Goal: Task Accomplishment & Management: Complete application form

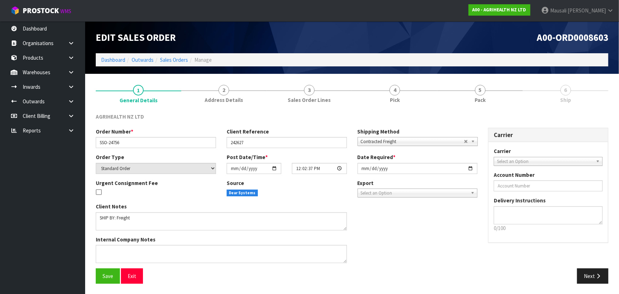
click at [108, 55] on ol "Dashboard Outwards Sales Orders Manage" at bounding box center [352, 59] width 513 height 13
click at [108, 60] on link "Dashboard" at bounding box center [113, 59] width 24 height 7
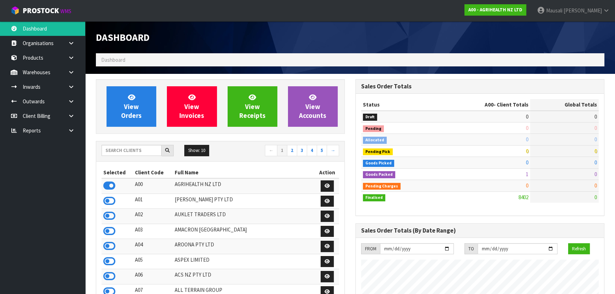
scroll to position [537, 259]
click at [109, 152] on input "text" at bounding box center [131, 150] width 60 height 11
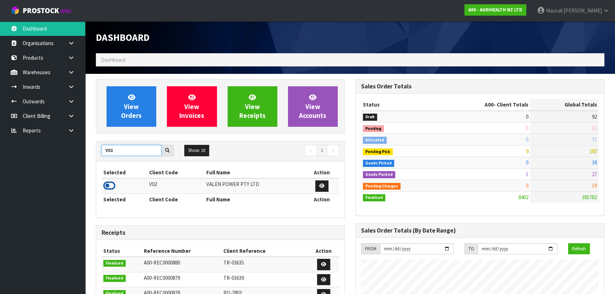
type input "V02"
click at [110, 186] on icon at bounding box center [109, 185] width 12 height 11
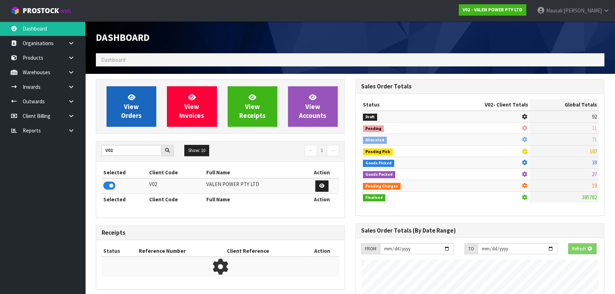
scroll to position [552, 259]
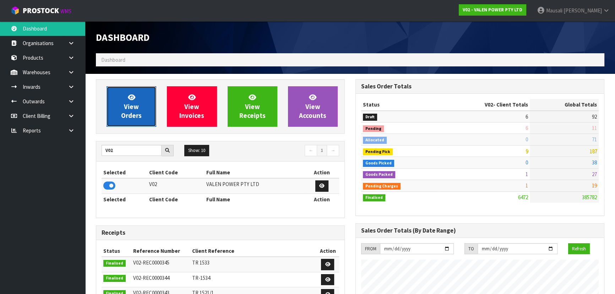
click at [131, 111] on span "View Orders" at bounding box center [131, 106] width 21 height 27
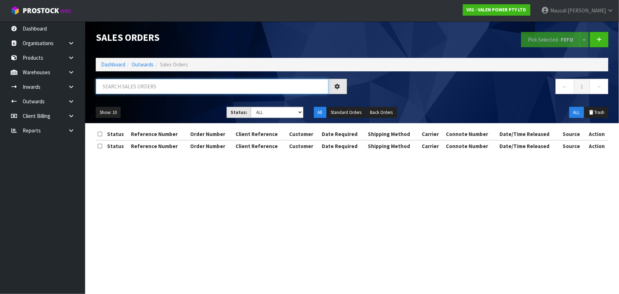
click at [114, 89] on input "text" at bounding box center [212, 86] width 233 height 15
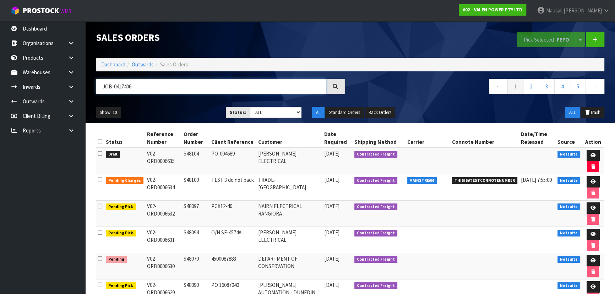
type input "JOB-0417406"
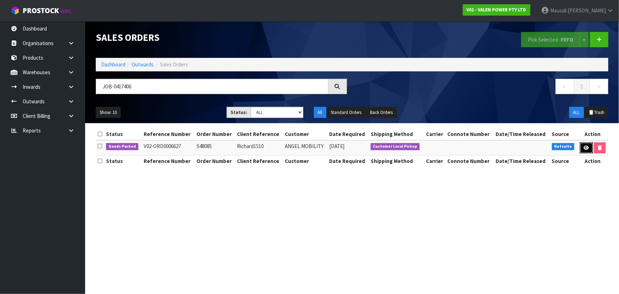
click at [581, 148] on link at bounding box center [586, 147] width 13 height 11
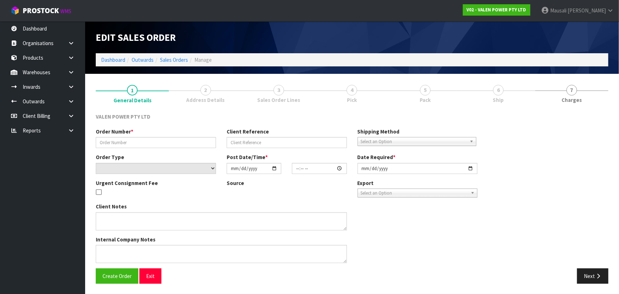
type input "S48085"
type input "Richard1510"
select select "number:0"
type input "[DATE]"
type input "09:45:12.000"
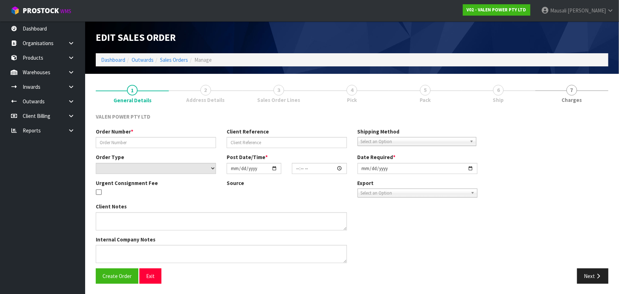
type input "[DATE]"
type textarea "[PERSON_NAME] to collect 9.00am [DATE]"
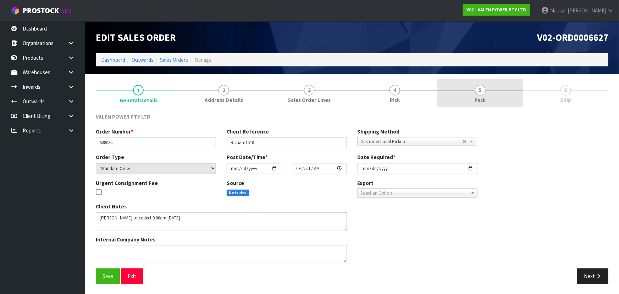
click at [483, 96] on span "Pack" at bounding box center [480, 99] width 11 height 7
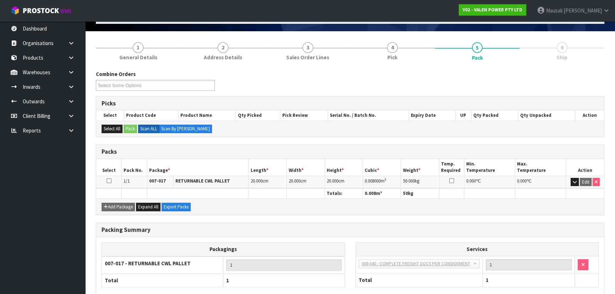
scroll to position [81, 0]
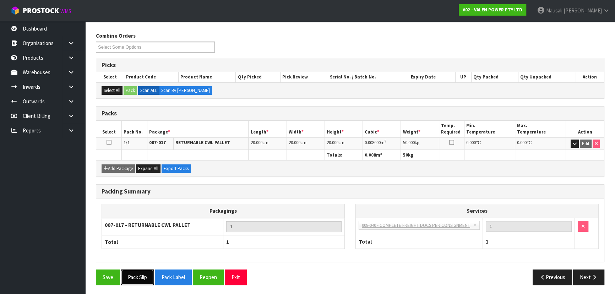
click at [135, 274] on button "Pack Slip" at bounding box center [137, 276] width 33 height 15
click at [586, 273] on button "Next" at bounding box center [588, 276] width 31 height 15
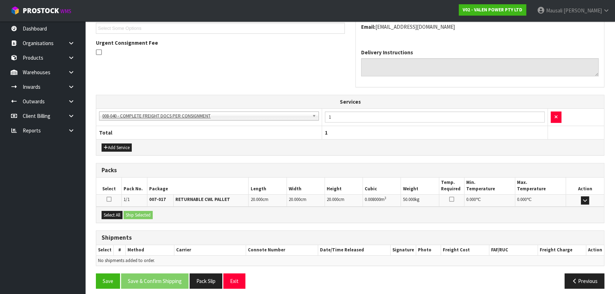
scroll to position [174, 0]
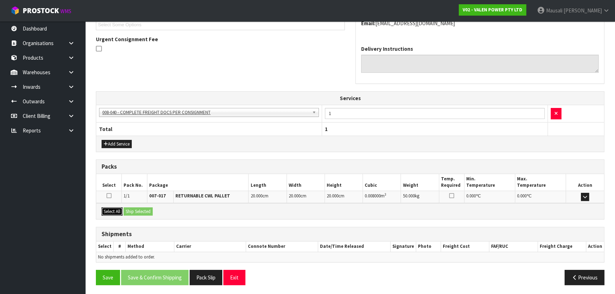
drag, startPoint x: 112, startPoint y: 210, endPoint x: 136, endPoint y: 210, distance: 23.8
click at [114, 210] on button "Select All" at bounding box center [111, 211] width 21 height 9
click at [136, 210] on button "Ship Selected" at bounding box center [137, 211] width 29 height 9
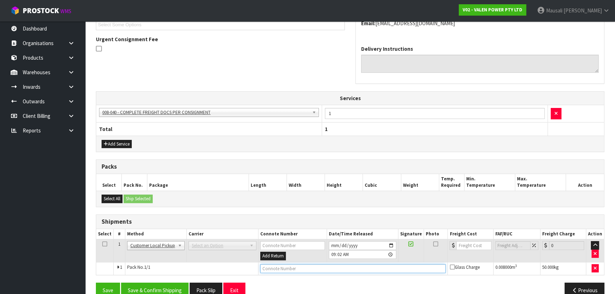
click at [272, 268] on input "text" at bounding box center [353, 268] width 186 height 9
type input "CUSTOMER COLLECTED"
click at [169, 286] on button "Save & Confirm Shipping" at bounding box center [154, 289] width 67 height 15
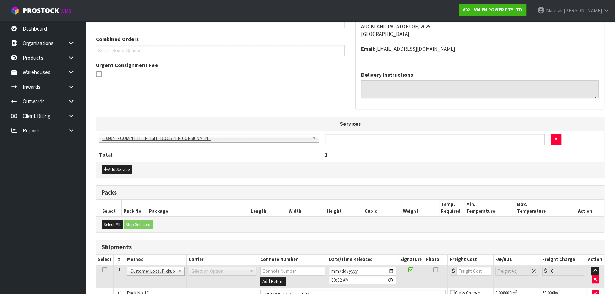
scroll to position [0, 0]
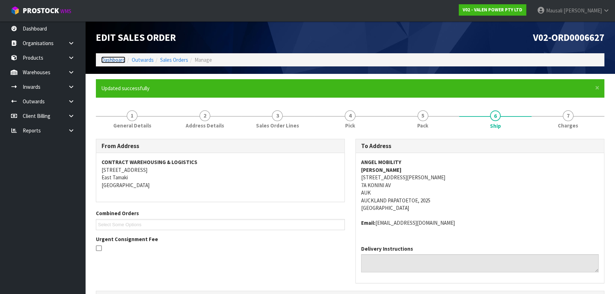
click at [118, 60] on link "Dashboard" at bounding box center [113, 59] width 24 height 7
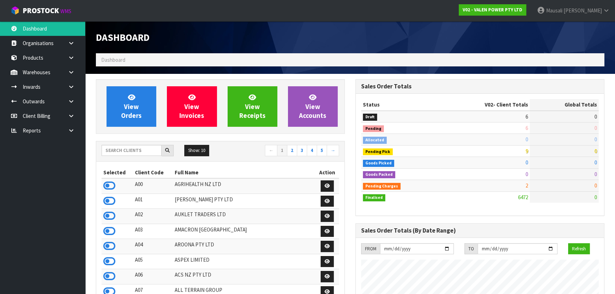
scroll to position [559, 259]
click at [112, 154] on input "text" at bounding box center [131, 150] width 60 height 11
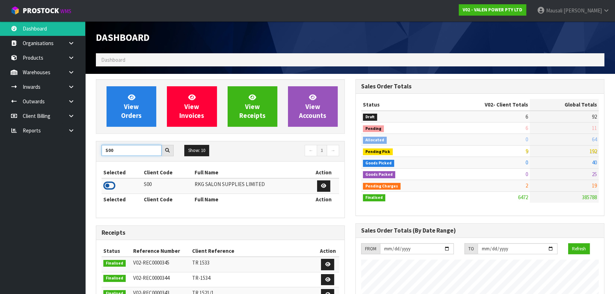
type input "S00"
click at [110, 186] on icon at bounding box center [109, 185] width 12 height 11
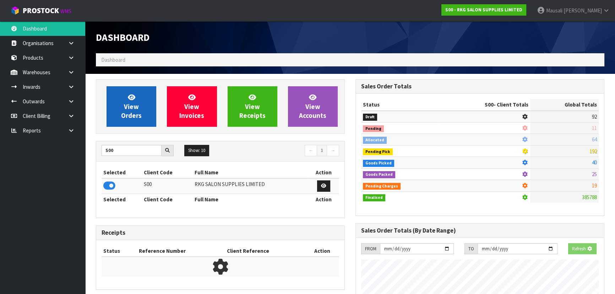
scroll to position [537, 259]
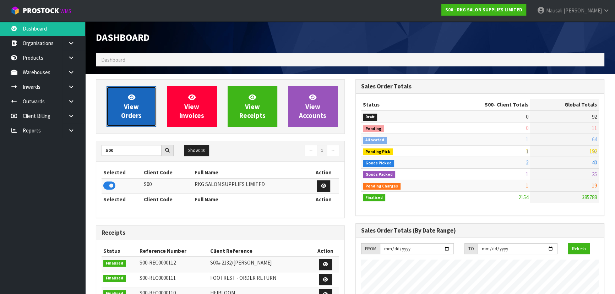
click at [140, 97] on link "View Orders" at bounding box center [131, 106] width 50 height 40
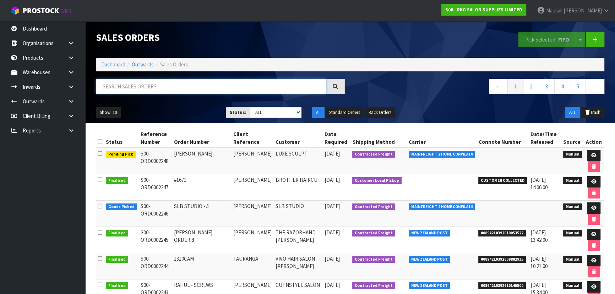
click at [121, 84] on input "text" at bounding box center [211, 86] width 230 height 15
type input "JOB-0417303"
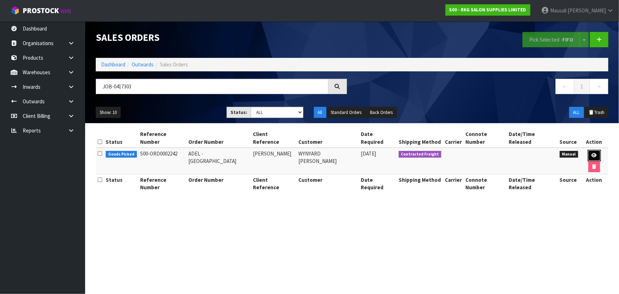
click at [592, 153] on icon at bounding box center [594, 155] width 5 height 5
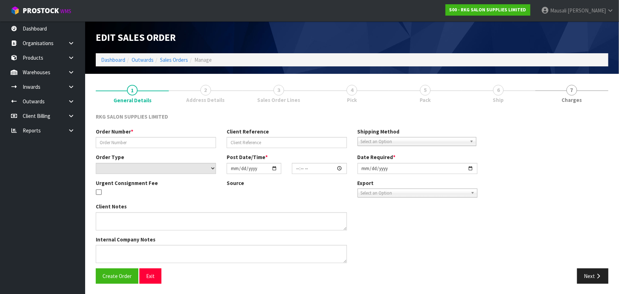
type input "ADEL -[GEOGRAPHIC_DATA]"
type input "[PERSON_NAME]"
select select "number:0"
type input "[DATE]"
type input "00:00:00.000"
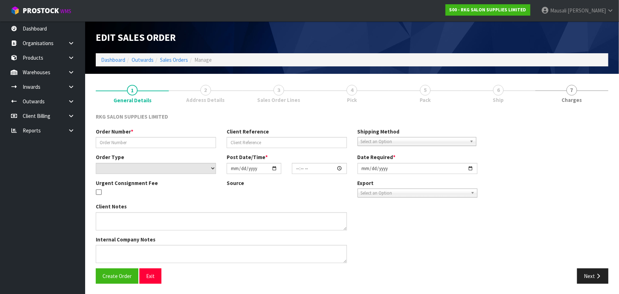
type input "[DATE]"
type textarea "CHECK FIRST WHICH IS CHEAPER TO SEND"
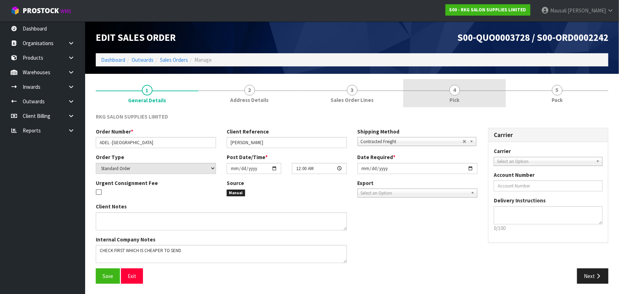
click at [468, 95] on link "4 Pick" at bounding box center [454, 93] width 103 height 28
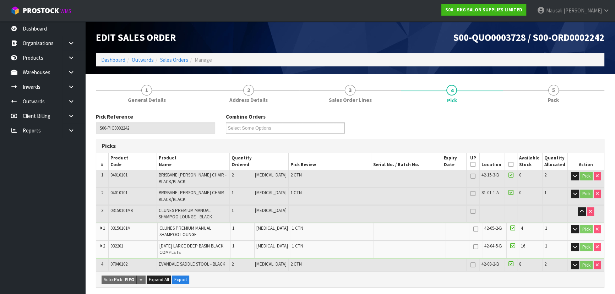
click at [510, 165] on icon at bounding box center [510, 164] width 5 height 0
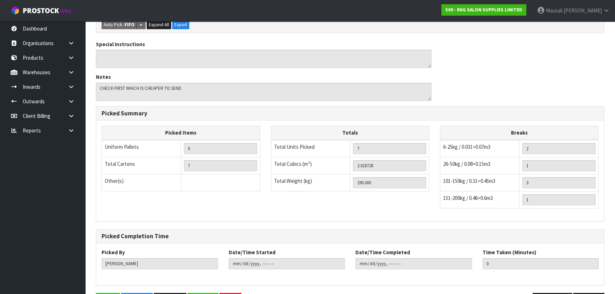
scroll to position [303, 0]
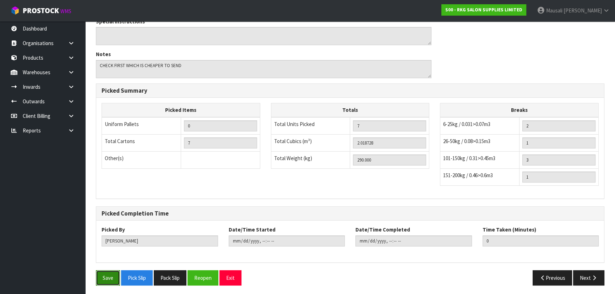
click at [113, 274] on button "Save" at bounding box center [108, 277] width 24 height 15
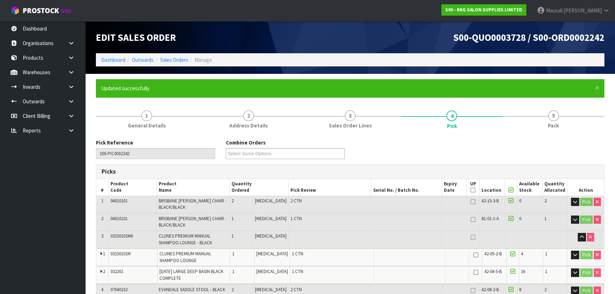
type input "[PERSON_NAME]"
type input "[DATE]T09:24:37"
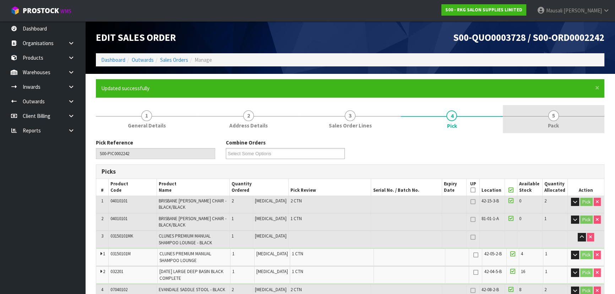
click at [553, 125] on span "Pack" at bounding box center [553, 125] width 11 height 7
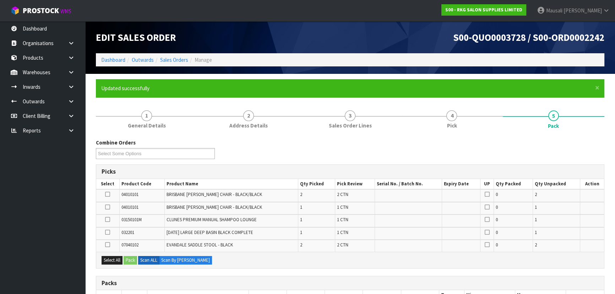
scroll to position [97, 0]
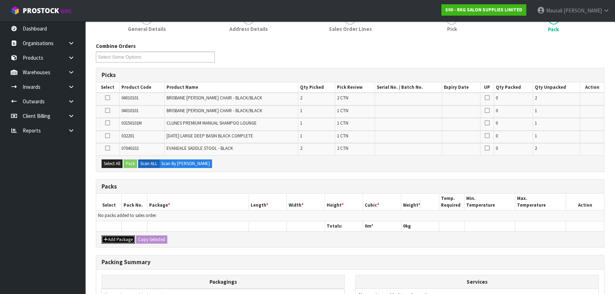
click at [111, 238] on button "Add Package" at bounding box center [117, 239] width 33 height 9
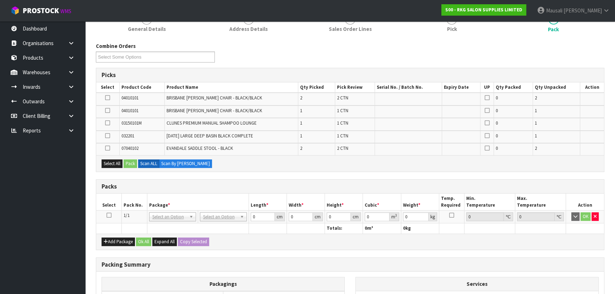
click at [108, 215] on icon at bounding box center [108, 215] width 5 height 0
click at [109, 98] on icon at bounding box center [107, 98] width 5 height 0
click at [0, 0] on input "checkbox" at bounding box center [0, 0] width 0 height 0
click at [133, 163] on button "Pack" at bounding box center [129, 163] width 13 height 9
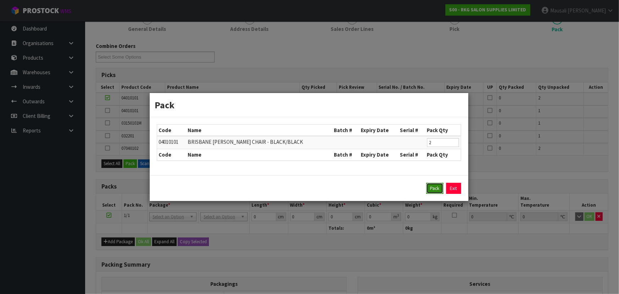
click at [429, 188] on button "Pack" at bounding box center [435, 188] width 17 height 11
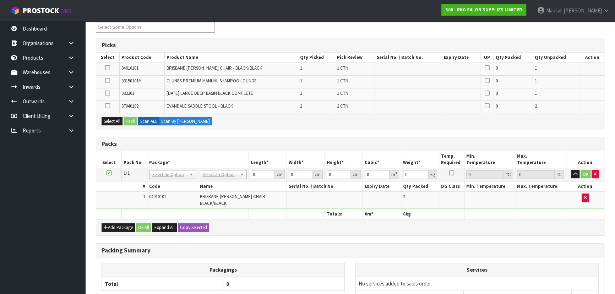
scroll to position [161, 0]
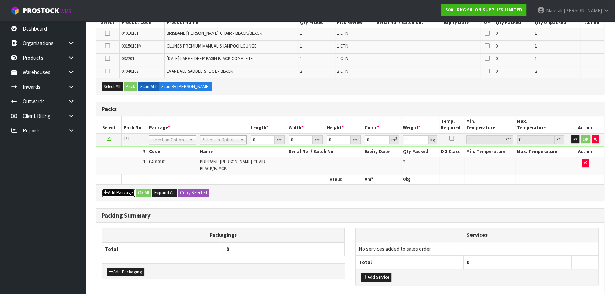
click at [110, 188] on button "Add Package" at bounding box center [117, 192] width 33 height 9
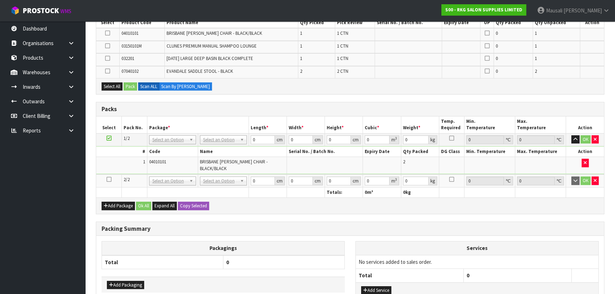
click at [107, 179] on icon at bounding box center [108, 179] width 5 height 0
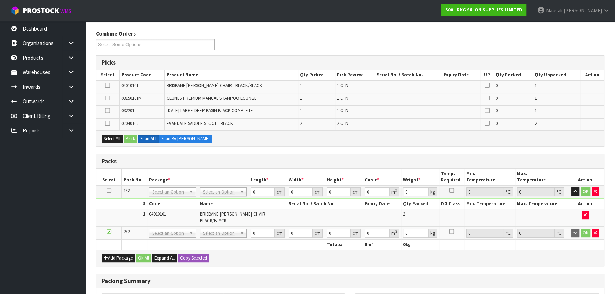
scroll to position [97, 0]
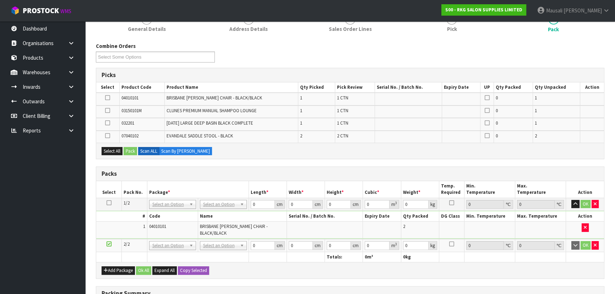
click at [106, 136] on icon at bounding box center [107, 136] width 5 height 0
click at [0, 0] on input "checkbox" at bounding box center [0, 0] width 0 height 0
click at [106, 123] on icon at bounding box center [107, 123] width 5 height 0
click at [0, 0] on input "checkbox" at bounding box center [0, 0] width 0 height 0
click at [106, 110] on icon at bounding box center [107, 110] width 5 height 0
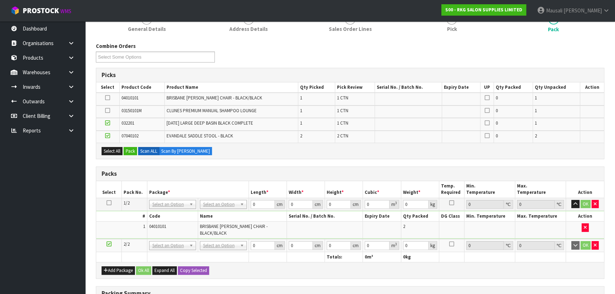
click at [0, 0] on input "checkbox" at bounding box center [0, 0] width 0 height 0
click at [128, 151] on button "Pack" at bounding box center [129, 151] width 13 height 9
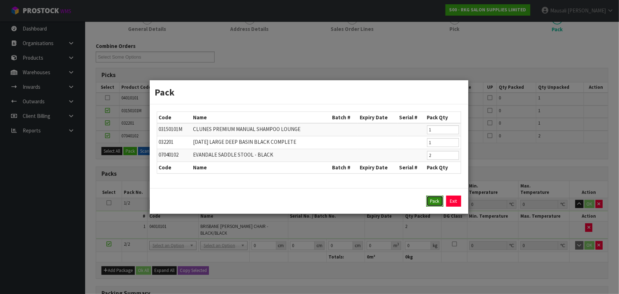
click at [436, 202] on button "Pack" at bounding box center [435, 201] width 17 height 11
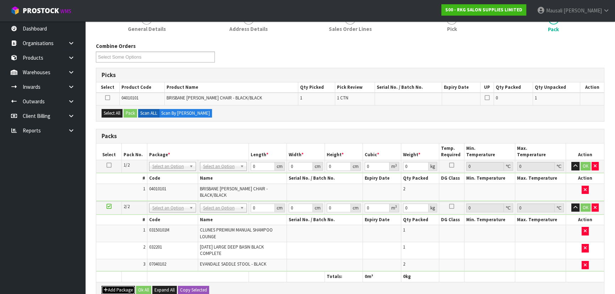
click at [106, 287] on icon "button" at bounding box center [106, 289] width 4 height 5
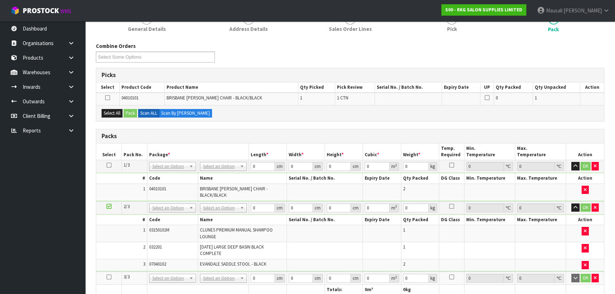
drag, startPoint x: 108, startPoint y: 270, endPoint x: 119, endPoint y: 256, distance: 18.2
click at [108, 277] on icon at bounding box center [108, 277] width 5 height 0
click at [109, 109] on button "Select All" at bounding box center [111, 113] width 21 height 9
click at [126, 111] on button "Pack" at bounding box center [129, 113] width 13 height 9
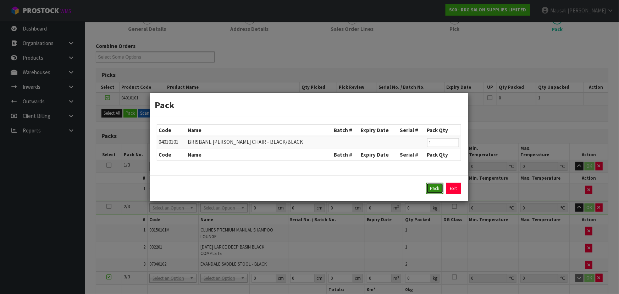
click at [432, 188] on button "Pack" at bounding box center [435, 188] width 17 height 11
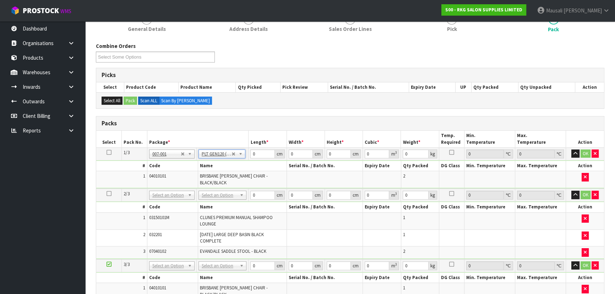
type input "120"
type input "100"
type input "136"
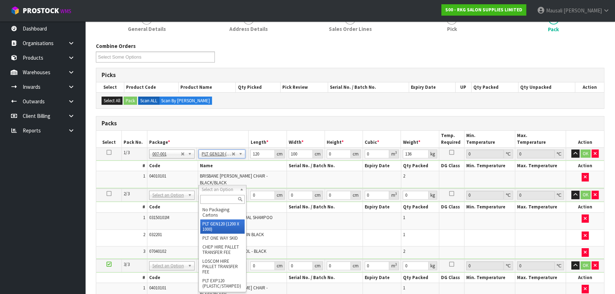
type input "2"
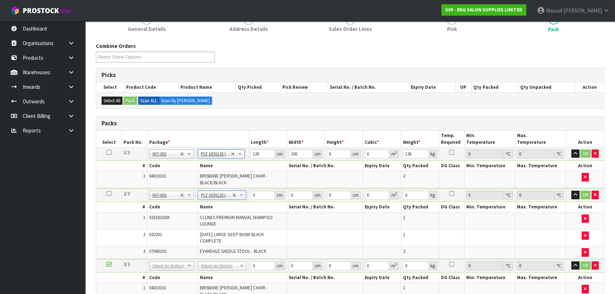
type input "120"
type input "100"
type input "86"
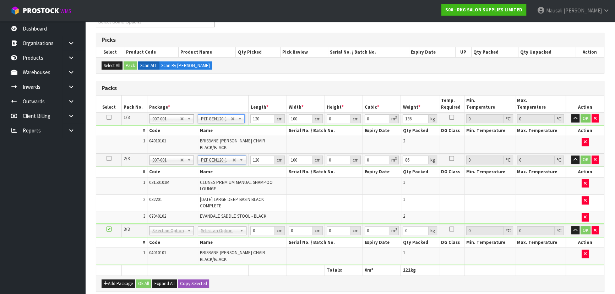
scroll to position [161, 0]
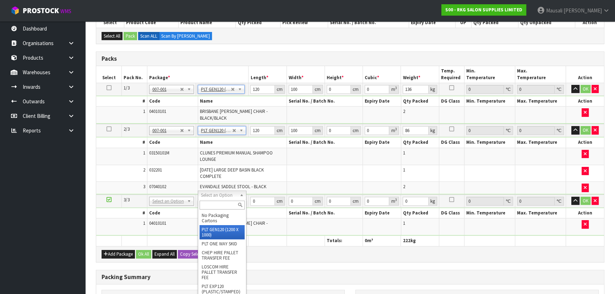
type input "3"
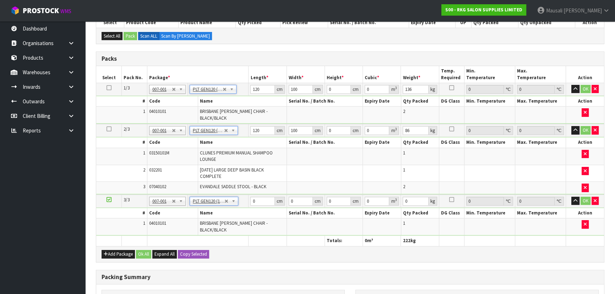
type input "120"
type input "100"
type input "68"
drag, startPoint x: 261, startPoint y: 90, endPoint x: 251, endPoint y: 90, distance: 10.3
click at [251, 90] on input "120" at bounding box center [262, 89] width 24 height 9
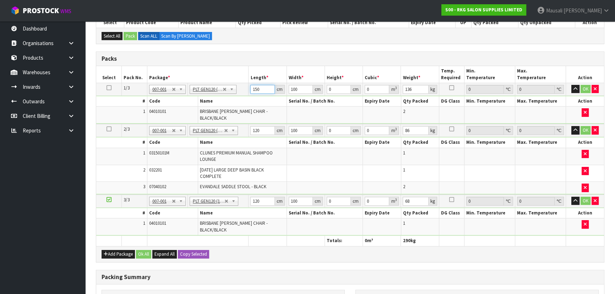
type input "150"
type input "98"
type input "9"
type input "0.1323"
type input "93"
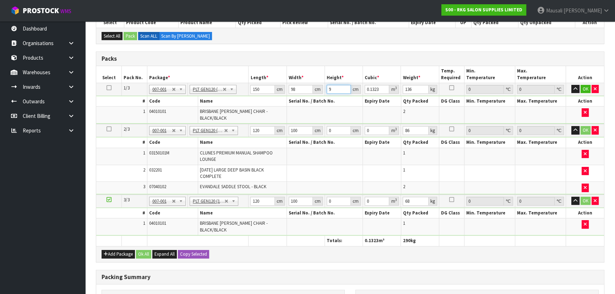
type input "1.3671"
type input "93"
type input "160"
type input "72"
type input "66"
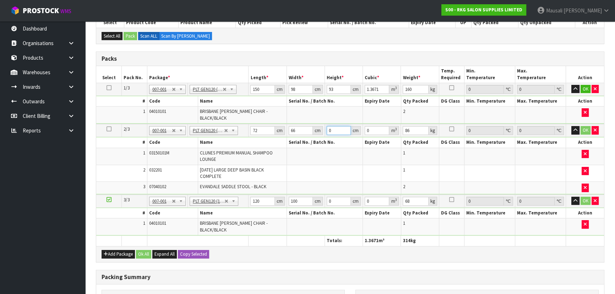
type input "9"
type input "0.042768"
type input "97"
type input "0.460944"
type input "97"
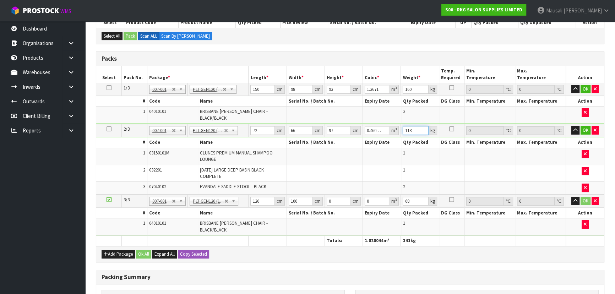
type input "113"
drag, startPoint x: 258, startPoint y: 125, endPoint x: 248, endPoint y: 125, distance: 10.3
click at [248, 125] on td "72 cm" at bounding box center [267, 130] width 38 height 13
type input "1"
type input "0.006402"
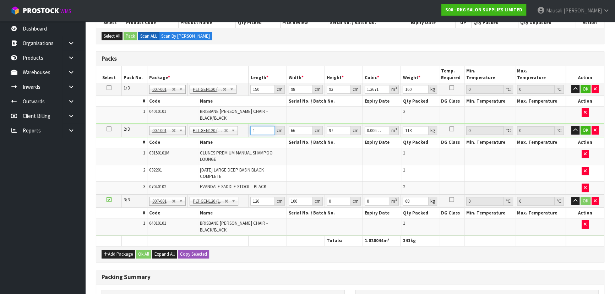
type input "11"
type input "0.070422"
type input "110"
type input "0.70422"
type input "11"
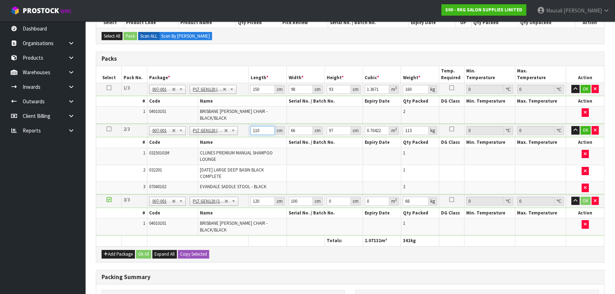
type input "0.070422"
type input "111"
type input "0.710622"
type input "111"
type input "1"
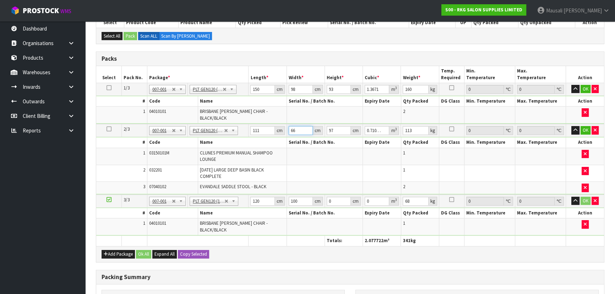
type input "0.010767"
type input "11"
type input "0.118437"
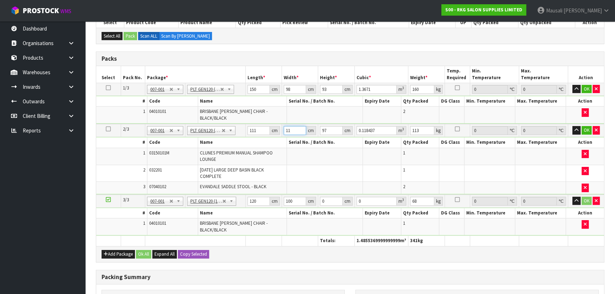
type input "110"
type input "1.18437"
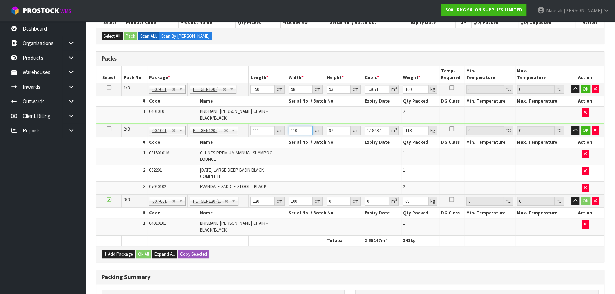
type input "110"
type input "1"
type input "0.01221"
type input "12"
type input "0.14652"
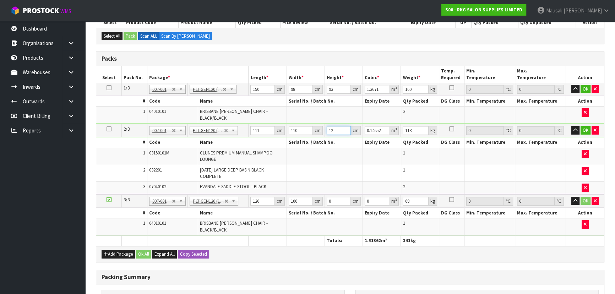
type input "129"
type input "1.57509"
type input "129"
type input "72"
type input "66"
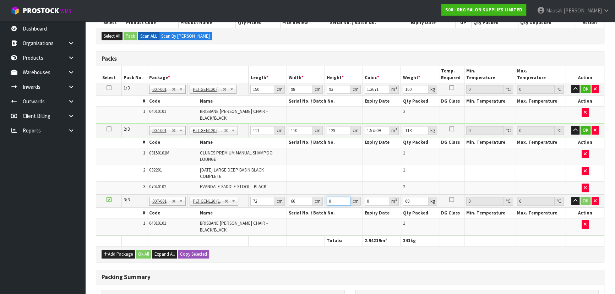
type input "9"
type input "0.042768"
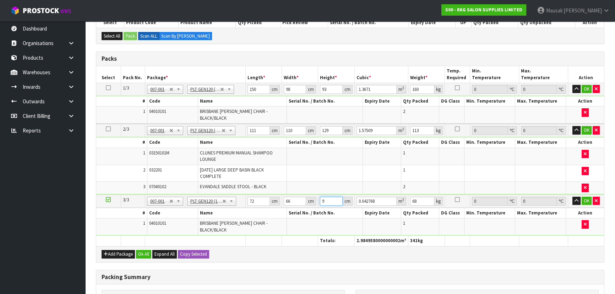
type input "97"
type input "0.460944"
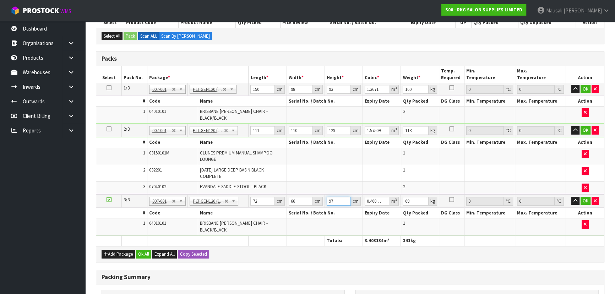
type input "97"
type input "67"
click at [141, 250] on button "Ok All" at bounding box center [143, 254] width 15 height 9
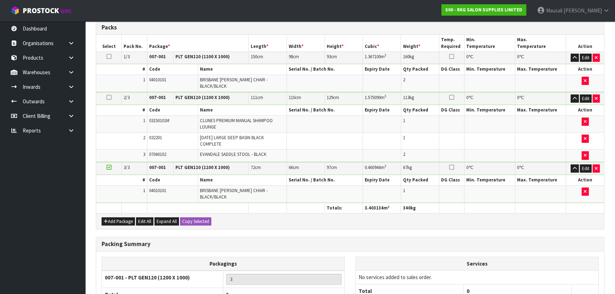
scroll to position [251, 0]
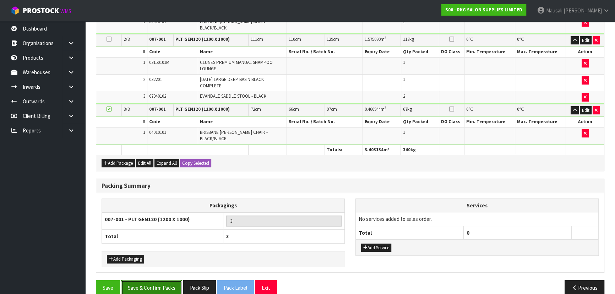
click at [148, 280] on button "Save & Confirm Packs" at bounding box center [151, 287] width 61 height 15
